Goal: Task Accomplishment & Management: Complete application form

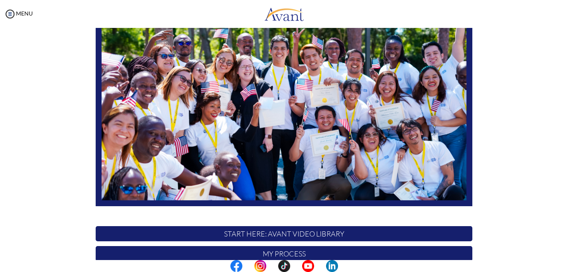
scroll to position [171, 0]
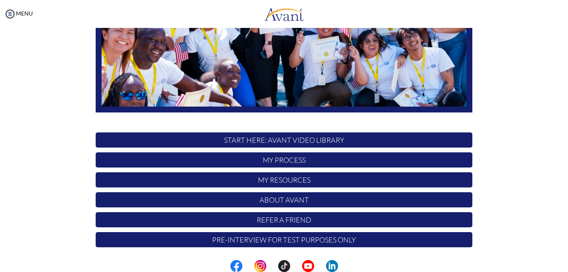
click at [283, 141] on p "START HERE: Avant Video Library" at bounding box center [284, 139] width 377 height 15
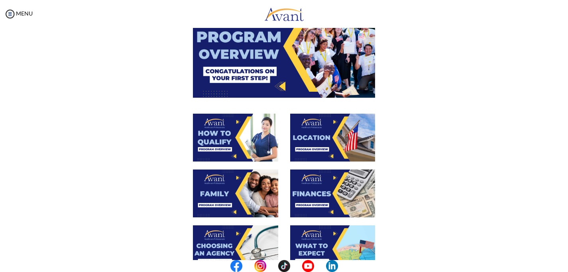
scroll to position [141, 0]
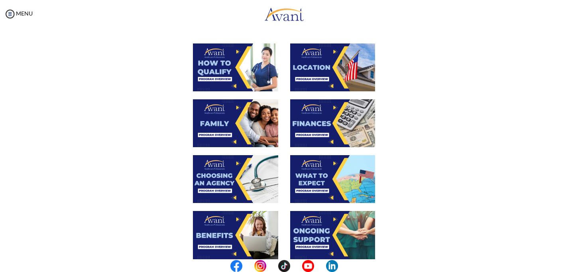
click at [321, 71] on img at bounding box center [332, 67] width 85 height 48
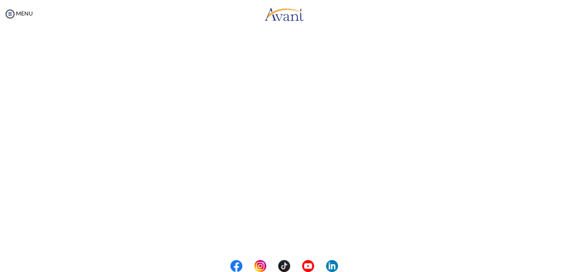
scroll to position [78, 0]
click at [24, 126] on body "Maintenance break. Please come back in 2 hours. MENU My Status What is the next…" at bounding box center [284, 136] width 568 height 272
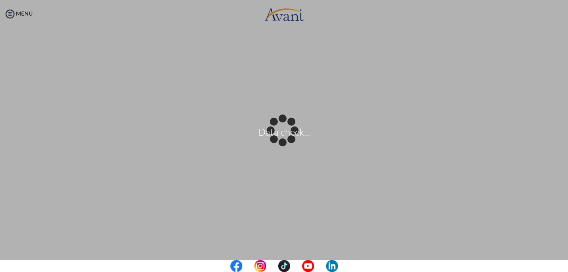
click at [24, 126] on body "Data check... Maintenance break. Please come back in 2 hours. MENU My Status Wh…" at bounding box center [284, 136] width 568 height 272
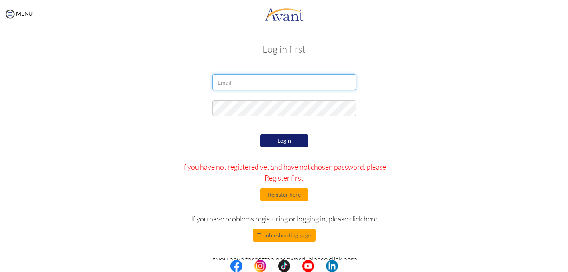
click at [289, 87] on input "email" at bounding box center [283, 82] width 143 height 16
type input "[EMAIL_ADDRESS][DOMAIN_NAME]"
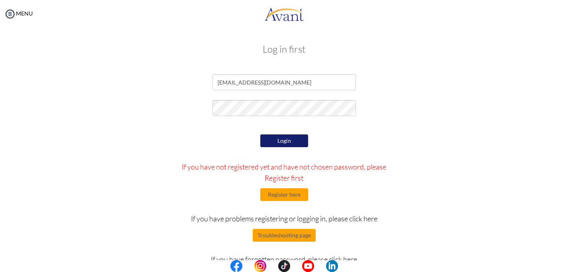
click at [284, 138] on button "Login" at bounding box center [284, 140] width 48 height 13
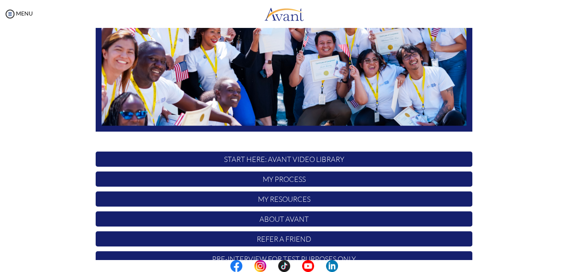
scroll to position [171, 0]
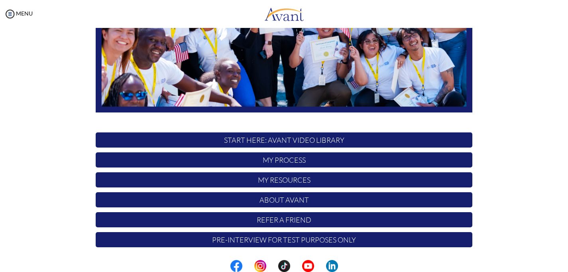
click at [289, 138] on p "START HERE: Avant Video Library" at bounding box center [284, 139] width 377 height 15
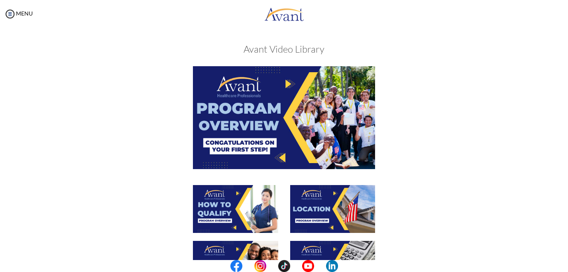
click at [314, 206] on img at bounding box center [332, 209] width 85 height 48
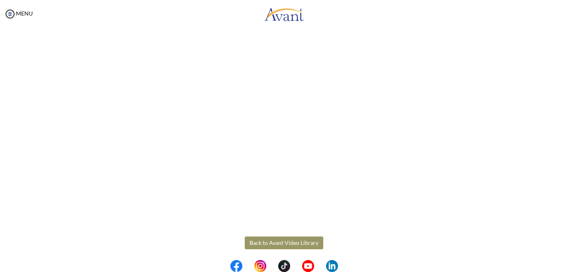
scroll to position [120, 0]
click at [305, 239] on body "Maintenance break. Please come back in 2 hours. MENU My Status What is the next…" at bounding box center [284, 136] width 568 height 272
click at [288, 237] on button "Back to Avant Video Library" at bounding box center [284, 239] width 79 height 13
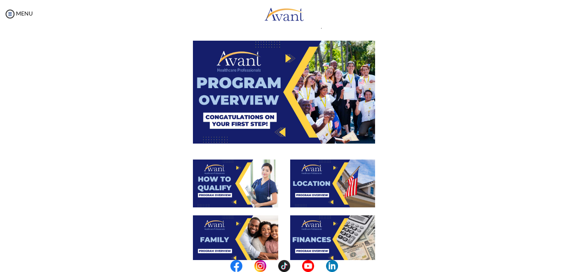
scroll to position [0, 0]
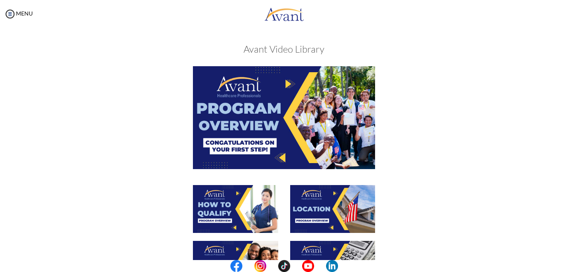
click at [302, 112] on img at bounding box center [284, 117] width 183 height 102
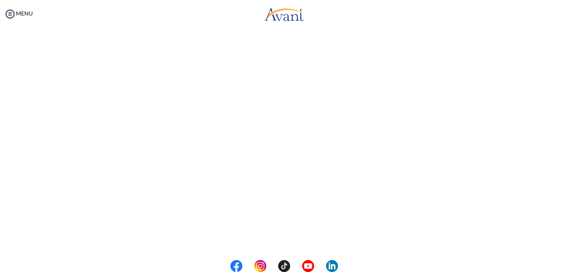
scroll to position [120, 0]
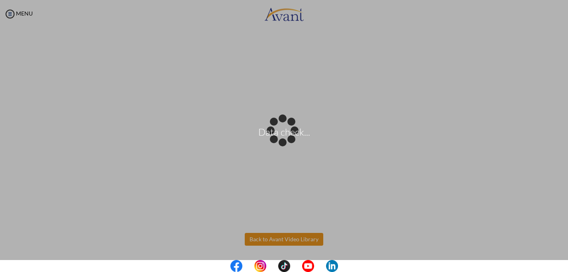
click at [306, 237] on body "Data check... Maintenance break. Please come back in 2 hours. MENU My Status Wh…" at bounding box center [284, 136] width 568 height 272
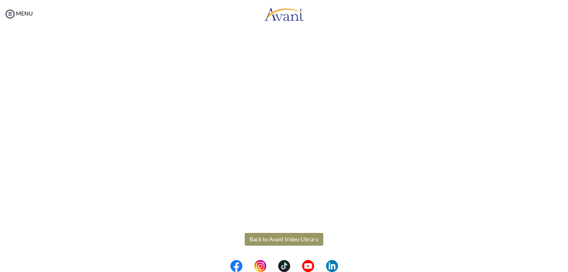
click at [284, 236] on button "Back to Avant Video Library" at bounding box center [284, 239] width 79 height 13
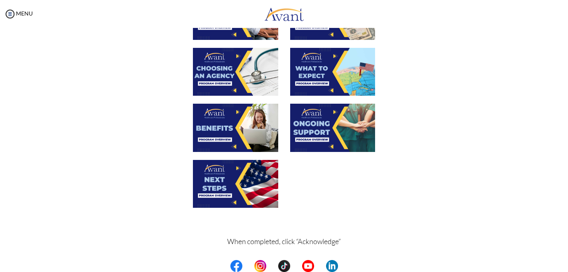
scroll to position [250, 0]
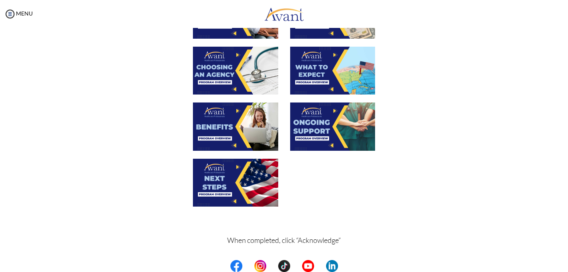
click at [242, 64] on img at bounding box center [235, 71] width 85 height 48
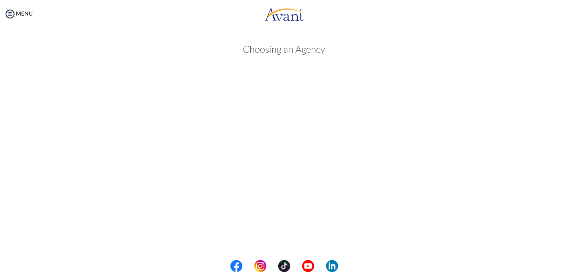
click at [542, 145] on body "Maintenance break. Please come back in 2 hours. MENU My Status What is the next…" at bounding box center [284, 136] width 568 height 272
click at [280, 234] on button "Back to Avant Video Library" at bounding box center [284, 238] width 79 height 13
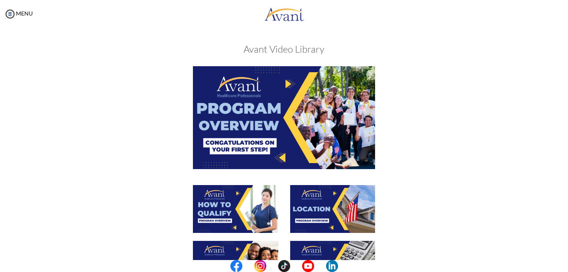
click at [138, 220] on div at bounding box center [284, 213] width 389 height 56
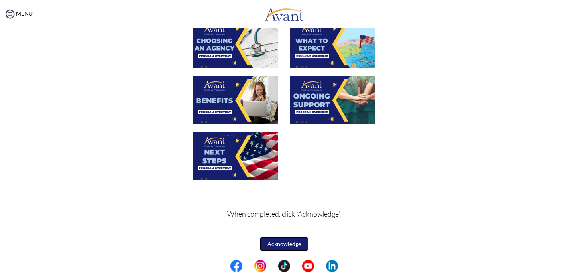
drag, startPoint x: 283, startPoint y: 242, endPoint x: 352, endPoint y: 168, distance: 100.9
click at [352, 168] on div "When completed, click “Acknowledge” Acknowledge" at bounding box center [284, 21] width 389 height 463
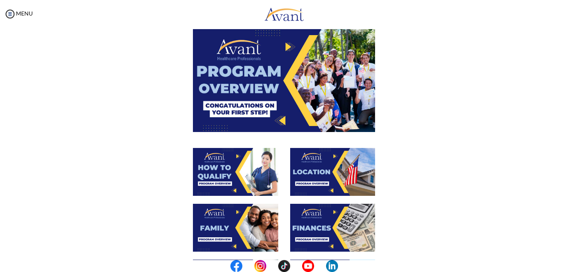
scroll to position [0, 0]
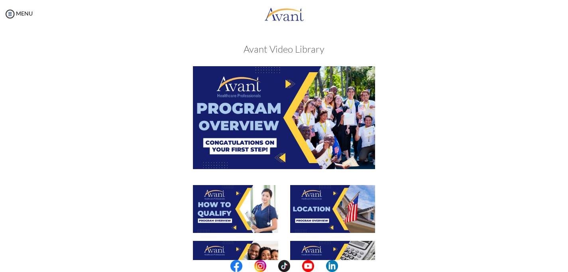
click at [220, 210] on img at bounding box center [235, 209] width 85 height 48
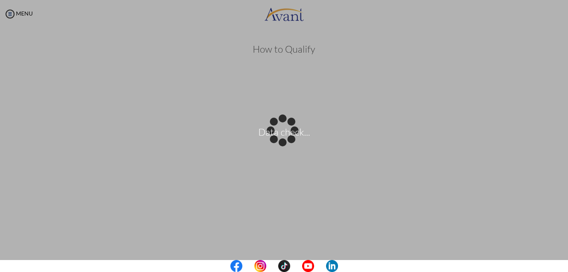
click at [531, 139] on body "Data check... Maintenance break. Please come back in 2 hours. MENU My Status Wh…" at bounding box center [284, 136] width 568 height 272
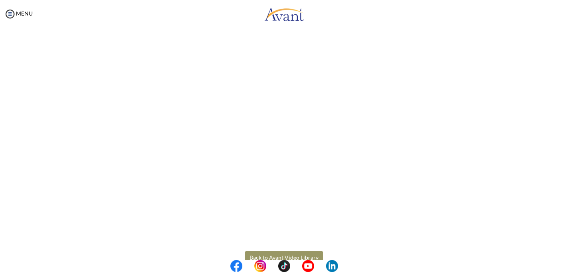
scroll to position [120, 0]
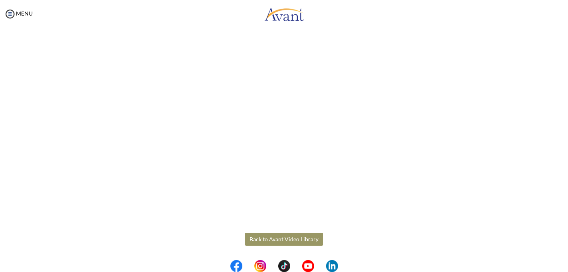
click at [288, 239] on button "Back to Avant Video Library" at bounding box center [284, 239] width 79 height 13
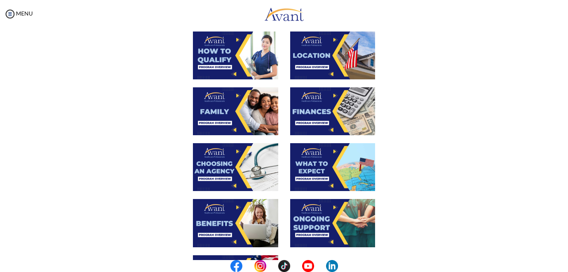
scroll to position [167, 0]
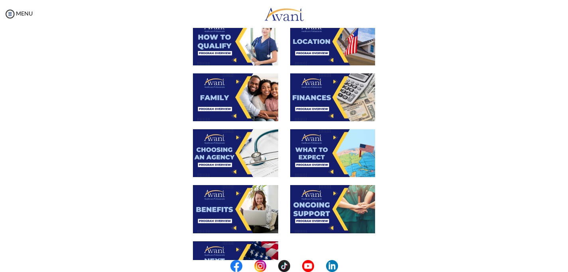
click at [338, 150] on img at bounding box center [332, 153] width 85 height 48
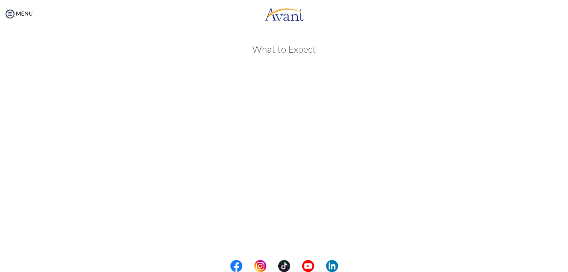
click at [534, 157] on body "Maintenance break. Please come back in 2 hours. MENU My Status What is the next…" at bounding box center [284, 136] width 568 height 272
click at [289, 237] on body "Maintenance break. Please come back in 2 hours. MENU My Status What is the next…" at bounding box center [284, 136] width 568 height 272
click at [289, 237] on button "Back to Avant Video Library" at bounding box center [284, 238] width 79 height 13
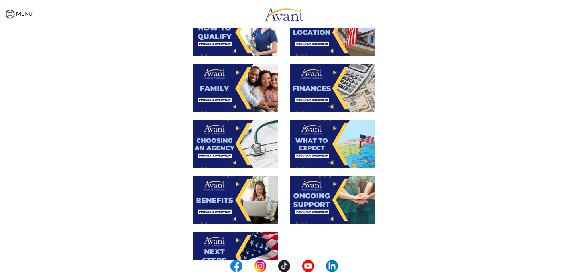
scroll to position [177, 0]
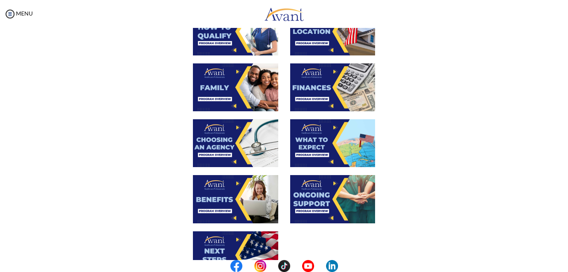
click at [252, 198] on img at bounding box center [235, 199] width 85 height 48
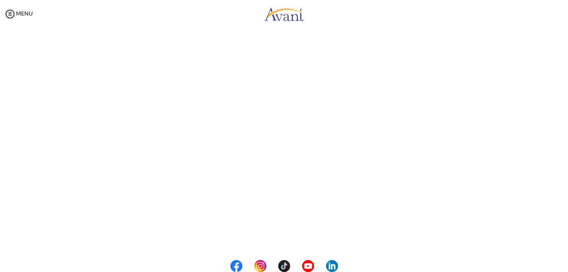
scroll to position [120, 0]
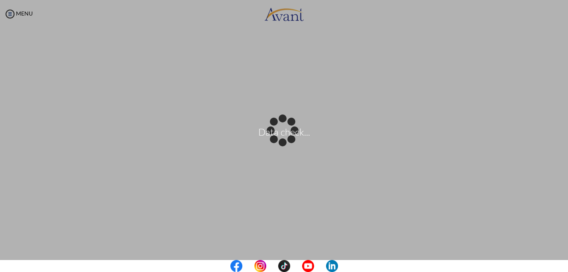
click at [532, 137] on body "Data check... Maintenance break. Please come back in 2 hours. MENU My Status Wh…" at bounding box center [284, 136] width 568 height 272
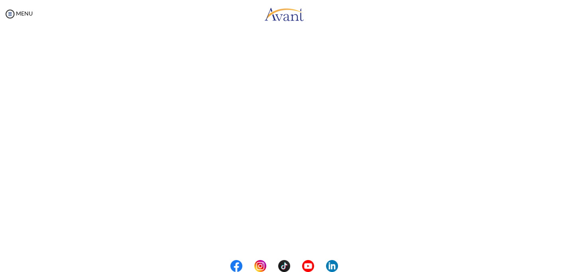
scroll to position [205, 0]
click at [310, 241] on button "Back to Avant Video Library" at bounding box center [284, 238] width 79 height 13
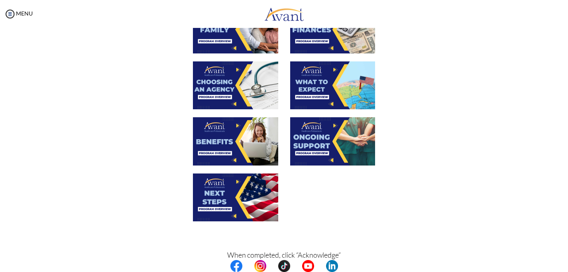
scroll to position [276, 0]
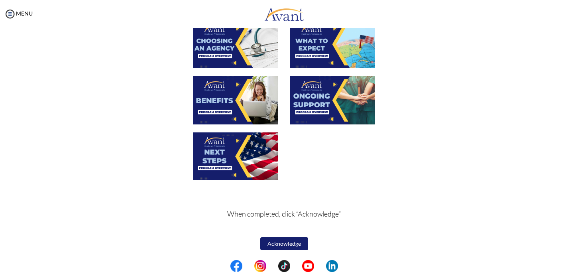
click at [334, 105] on img at bounding box center [332, 100] width 85 height 48
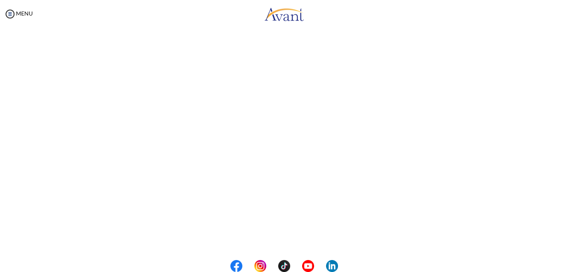
scroll to position [118, 0]
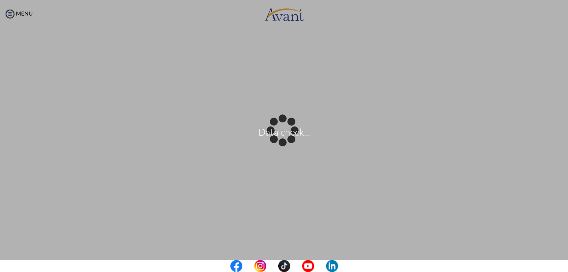
click at [534, 148] on body "Data check... Maintenance break. Please come back in 2 hours. MENU My Status Wh…" at bounding box center [284, 136] width 568 height 272
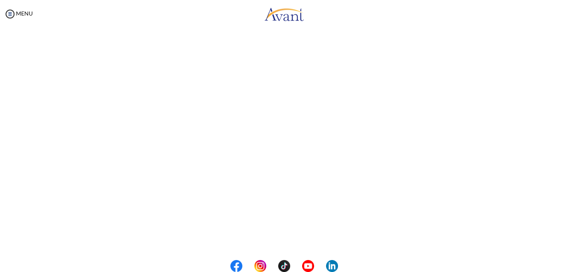
click at [534, 148] on div "Ongoing Support Back to Avant Video Library" at bounding box center [284, 148] width 552 height 461
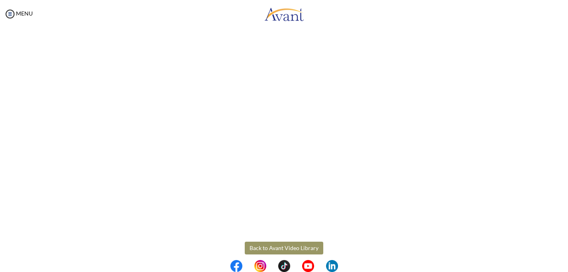
scroll to position [205, 0]
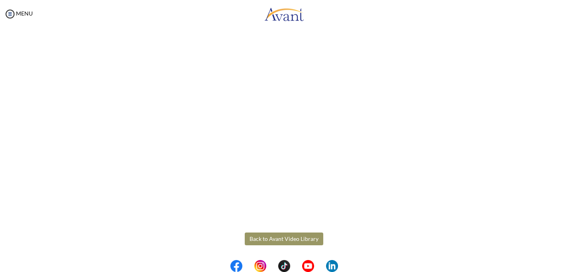
click at [297, 237] on button "Back to Avant Video Library" at bounding box center [284, 238] width 79 height 13
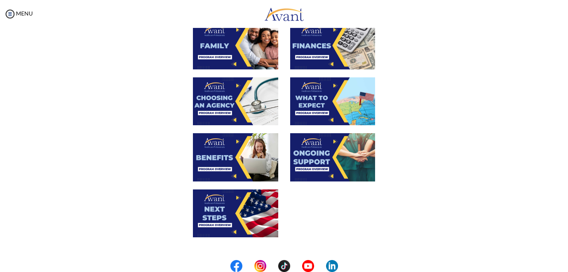
scroll to position [177, 0]
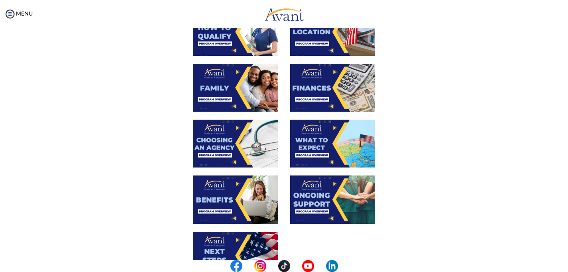
click at [321, 77] on img at bounding box center [332, 88] width 85 height 48
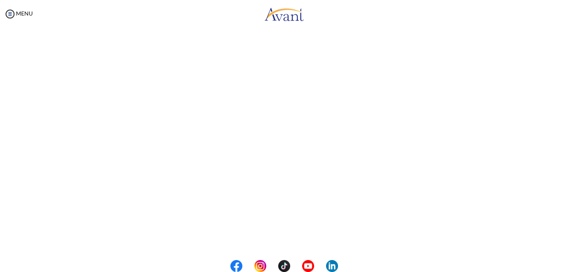
scroll to position [120, 0]
click at [292, 238] on body "Maintenance break. Please come back in 2 hours. MENU My Status What is the next…" at bounding box center [284, 136] width 568 height 272
click at [277, 236] on button "Back to Avant Video Library" at bounding box center [284, 239] width 79 height 13
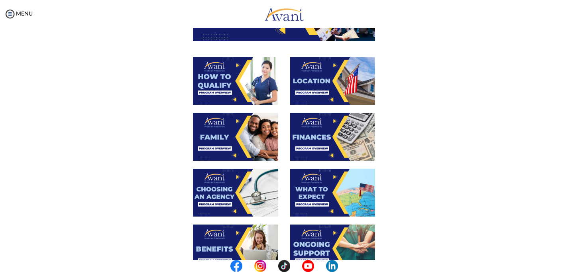
scroll to position [151, 0]
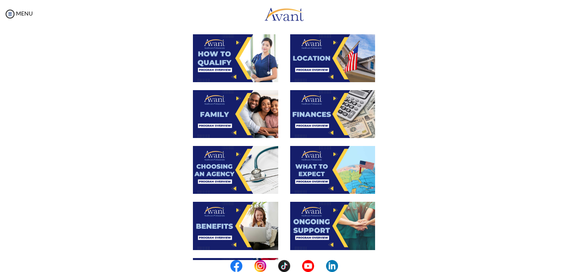
click at [251, 114] on img at bounding box center [235, 114] width 85 height 48
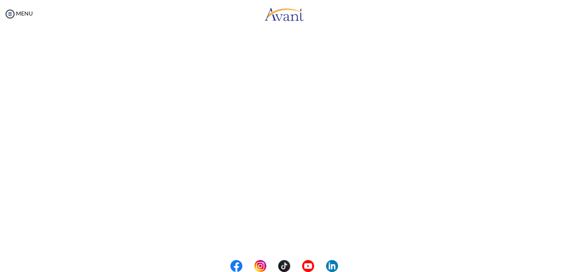
scroll to position [119, 0]
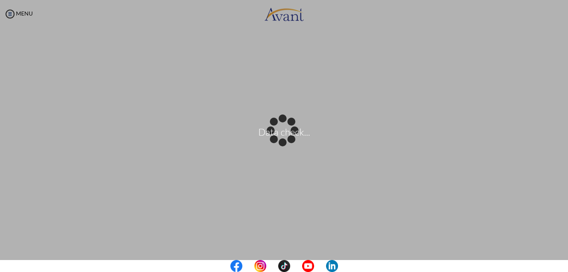
click at [531, 115] on body "Data check... Maintenance break. Please come back in 2 hours. MENU My Status Wh…" at bounding box center [284, 136] width 568 height 272
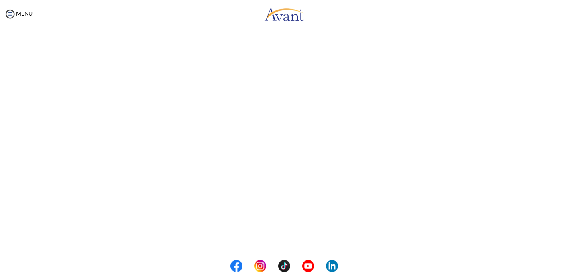
click at [531, 115] on div "Family Back to Avant Video Library" at bounding box center [284, 147] width 552 height 461
click at [538, 99] on body "Maintenance break. Please come back in 2 hours. MENU My Status What is the next…" at bounding box center [284, 136] width 568 height 272
click at [306, 237] on button "Back to Avant Video Library" at bounding box center [284, 238] width 79 height 13
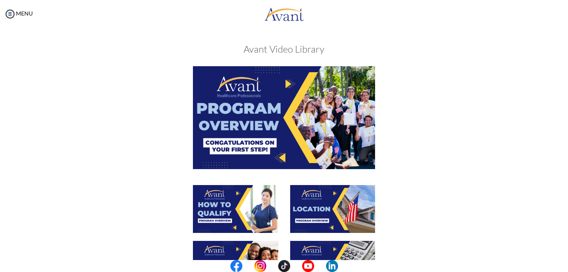
scroll to position [276, 0]
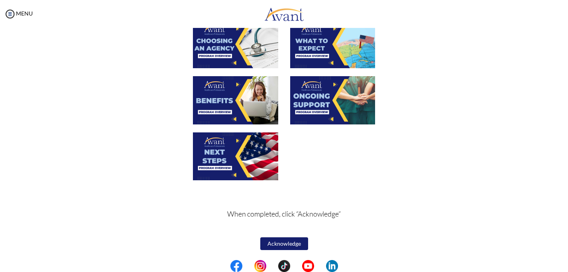
click at [278, 245] on button "Acknowledge" at bounding box center [284, 243] width 48 height 13
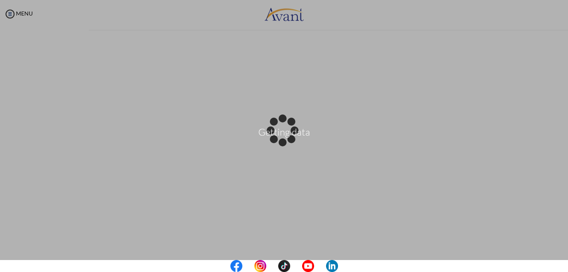
scroll to position [0, 0]
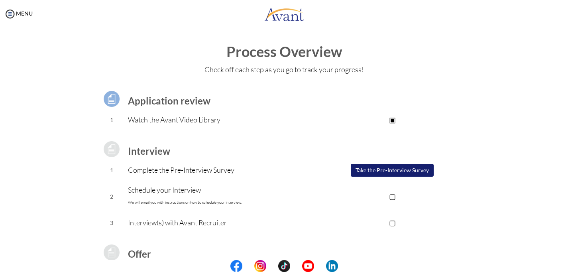
click at [403, 168] on button "Take the Pre-Interview Survey" at bounding box center [392, 170] width 83 height 13
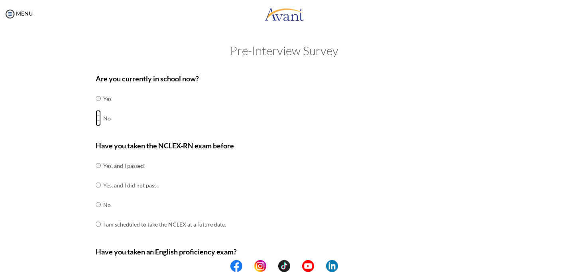
click at [99, 117] on input "radio" at bounding box center [98, 118] width 5 height 16
radio input "true"
click at [98, 167] on input "radio" at bounding box center [98, 165] width 5 height 16
radio input "true"
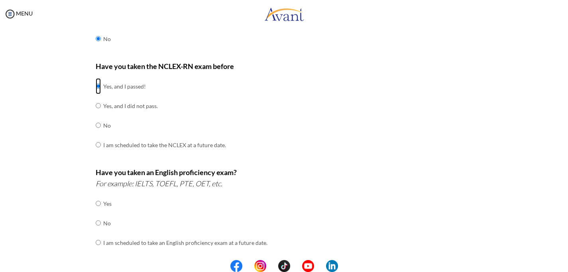
scroll to position [165, 0]
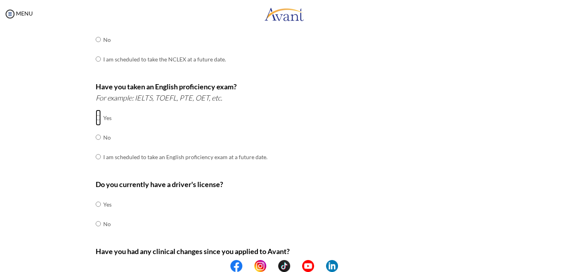
click at [97, 116] on input "radio" at bounding box center [98, 118] width 5 height 16
radio input "true"
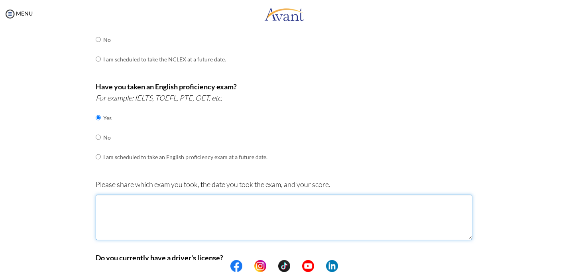
click at [119, 210] on textarea at bounding box center [284, 216] width 377 height 45
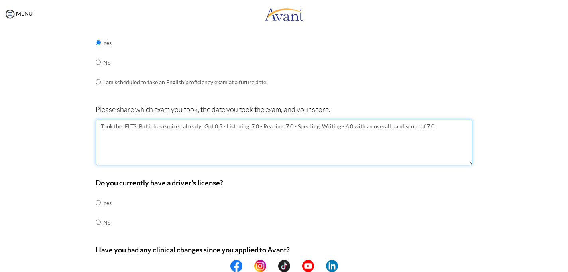
scroll to position [244, 0]
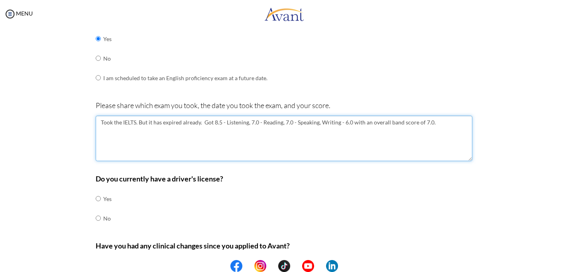
type textarea "Took the IELTS. But it has expired already. Got 8.5 - Listening, 7.0 - Reading,…"
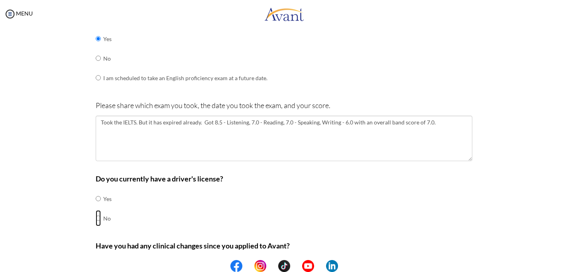
click at [98, 218] on input "radio" at bounding box center [98, 218] width 5 height 16
radio input "true"
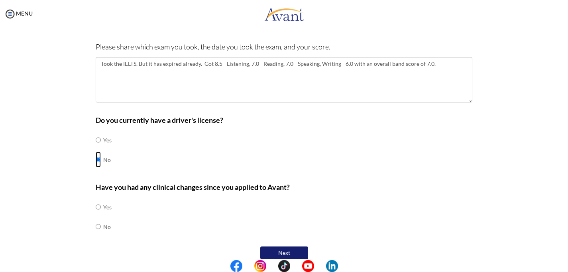
scroll to position [309, 0]
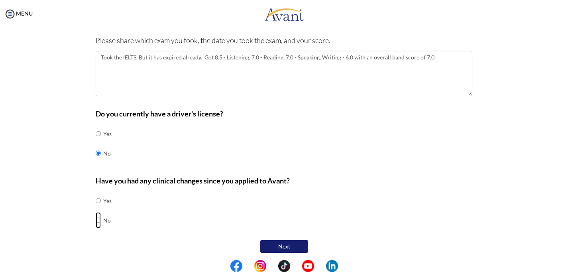
click at [99, 218] on input "radio" at bounding box center [98, 220] width 5 height 16
radio input "true"
click at [277, 241] on button "Next" at bounding box center [284, 246] width 48 height 13
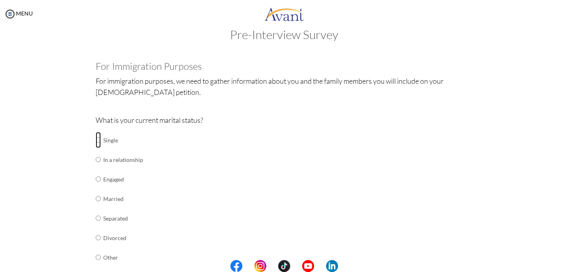
click at [98, 139] on input "radio" at bounding box center [98, 140] width 5 height 16
radio input "true"
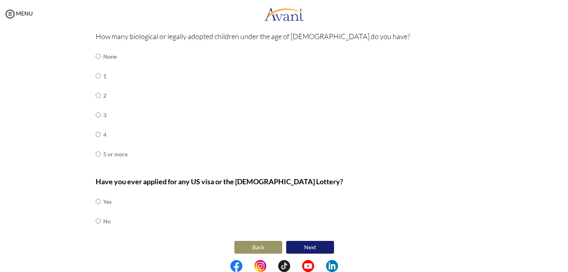
scroll to position [265, 0]
click at [102, 51] on td at bounding box center [102, 56] width 2 height 20
click at [99, 54] on input "radio" at bounding box center [98, 55] width 5 height 16
radio input "true"
click at [100, 214] on input "radio" at bounding box center [98, 220] width 5 height 16
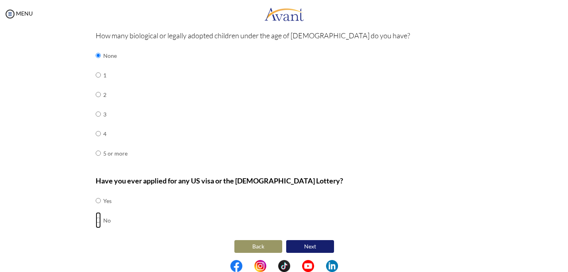
radio input "true"
click at [312, 244] on button "Next" at bounding box center [310, 246] width 48 height 13
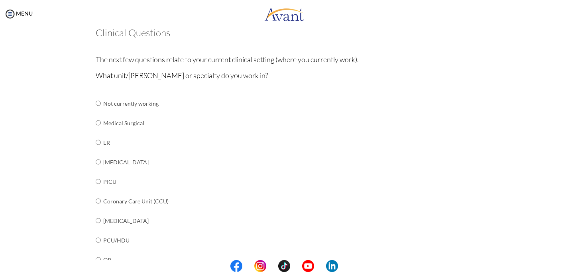
scroll to position [50, 0]
click at [116, 123] on td "Medical Surgical" at bounding box center [165, 123] width 125 height 20
click at [98, 121] on input "radio" at bounding box center [98, 122] width 5 height 16
radio input "true"
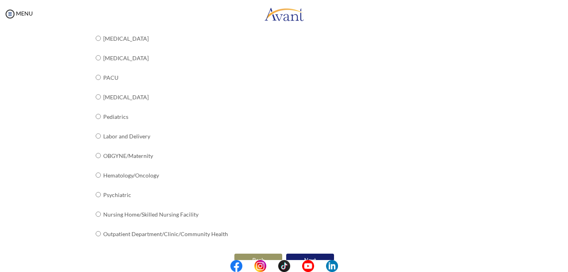
scroll to position [302, 0]
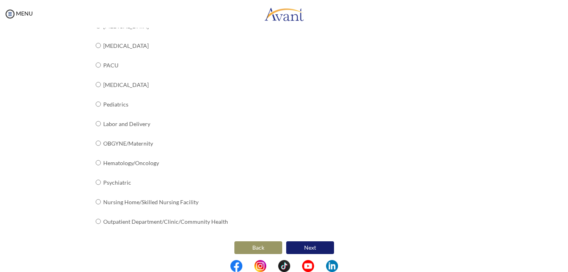
click at [304, 241] on button "Next" at bounding box center [310, 247] width 48 height 13
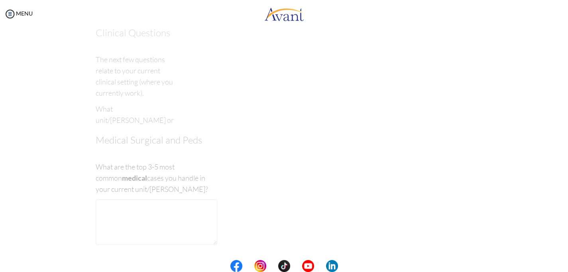
scroll to position [16, 0]
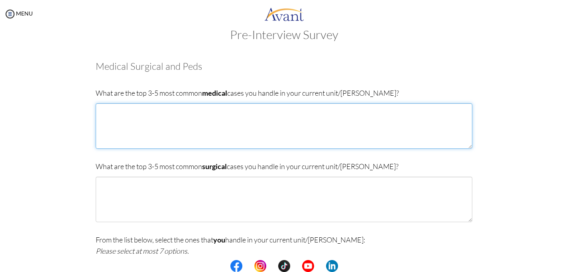
click at [246, 124] on textarea at bounding box center [284, 125] width 377 height 45
type textarea "[MEDICAL_DATA], cerebrovascular accidents, [MEDICAL_DATA]"
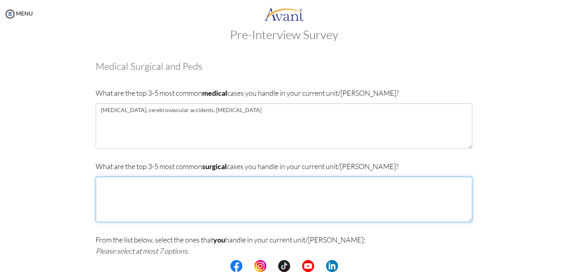
click at [212, 194] on textarea at bounding box center [284, 199] width 377 height 45
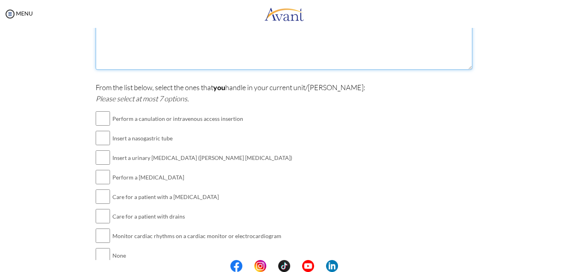
scroll to position [167, 0]
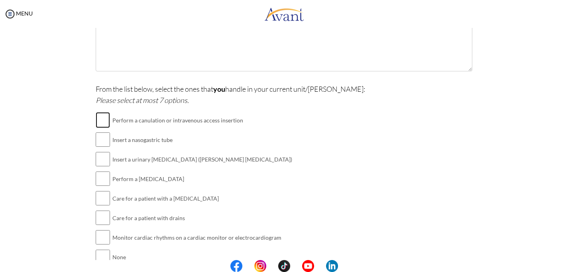
click at [103, 119] on input "checkbox" at bounding box center [103, 120] width 14 height 16
checkbox input "true"
click at [103, 140] on input "checkbox" at bounding box center [103, 140] width 14 height 16
checkbox input "true"
click at [104, 154] on input "checkbox" at bounding box center [103, 159] width 14 height 16
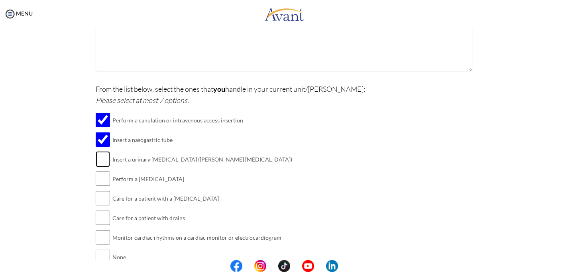
checkbox input "true"
click at [106, 185] on input "checkbox" at bounding box center [103, 179] width 14 height 16
checkbox input "true"
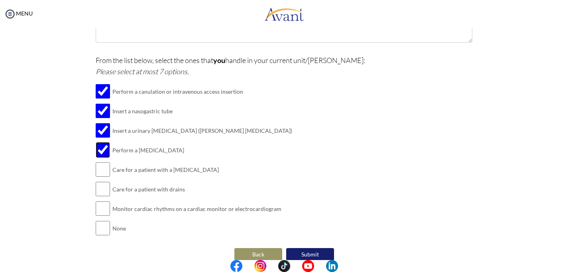
scroll to position [204, 0]
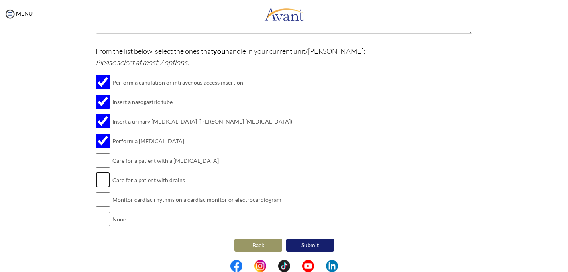
click at [104, 178] on input "checkbox" at bounding box center [103, 180] width 14 height 16
checkbox input "true"
click at [103, 198] on input "checkbox" at bounding box center [103, 199] width 14 height 16
checkbox input "true"
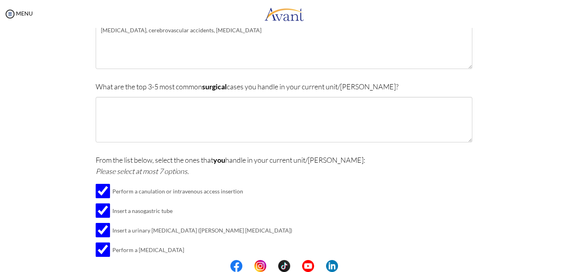
scroll to position [69, 0]
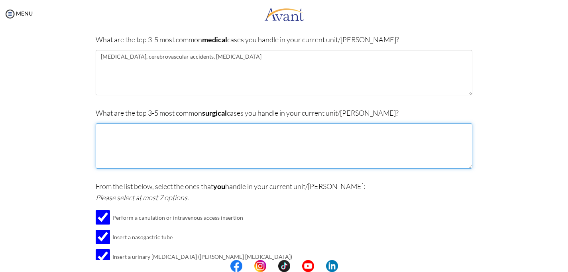
click at [122, 158] on textarea at bounding box center [284, 145] width 377 height 45
type textarea "C"
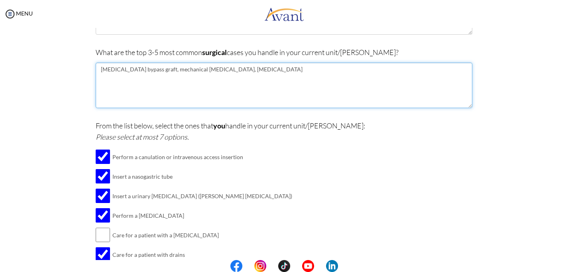
scroll to position [204, 0]
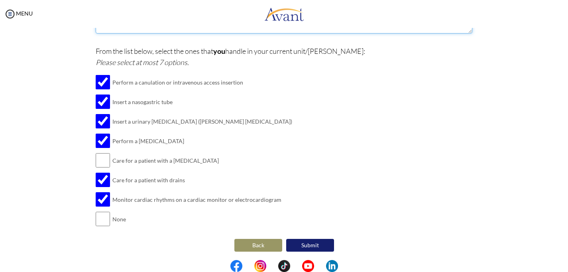
type textarea "[MEDICAL_DATA] bypass graft, mechanical [MEDICAL_DATA], [MEDICAL_DATA]"
click at [308, 243] on button "Submit" at bounding box center [310, 245] width 48 height 13
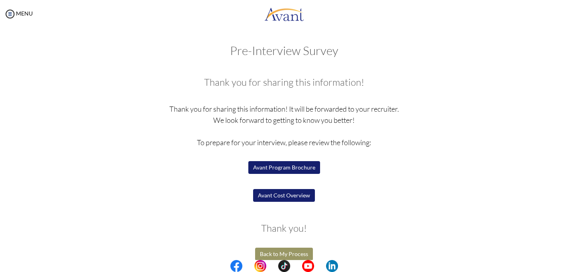
click at [267, 249] on button "Back to My Process" at bounding box center [284, 253] width 58 height 13
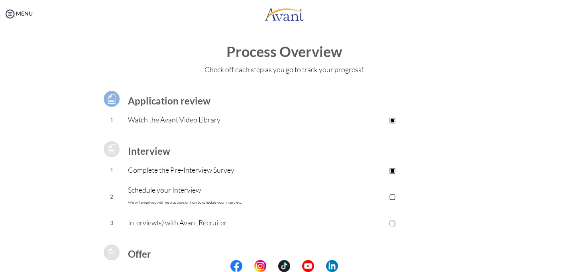
click at [217, 201] on font "We will email you with instructions on how to schedule your interview." at bounding box center [185, 202] width 114 height 5
click at [395, 196] on p "▢" at bounding box center [392, 195] width 160 height 11
click at [394, 198] on p "▣" at bounding box center [392, 195] width 160 height 11
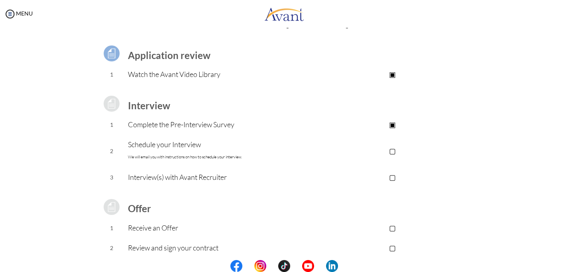
scroll to position [91, 0]
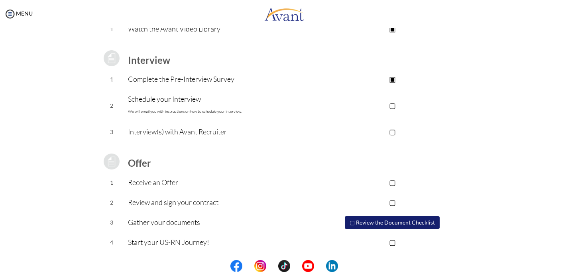
click at [383, 221] on button "▢ Review the Document Checklist" at bounding box center [392, 222] width 95 height 13
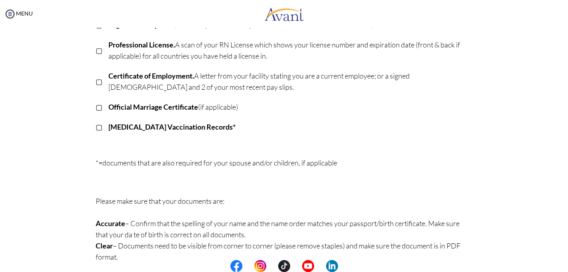
scroll to position [218, 0]
